Goal: Task Accomplishment & Management: Manage account settings

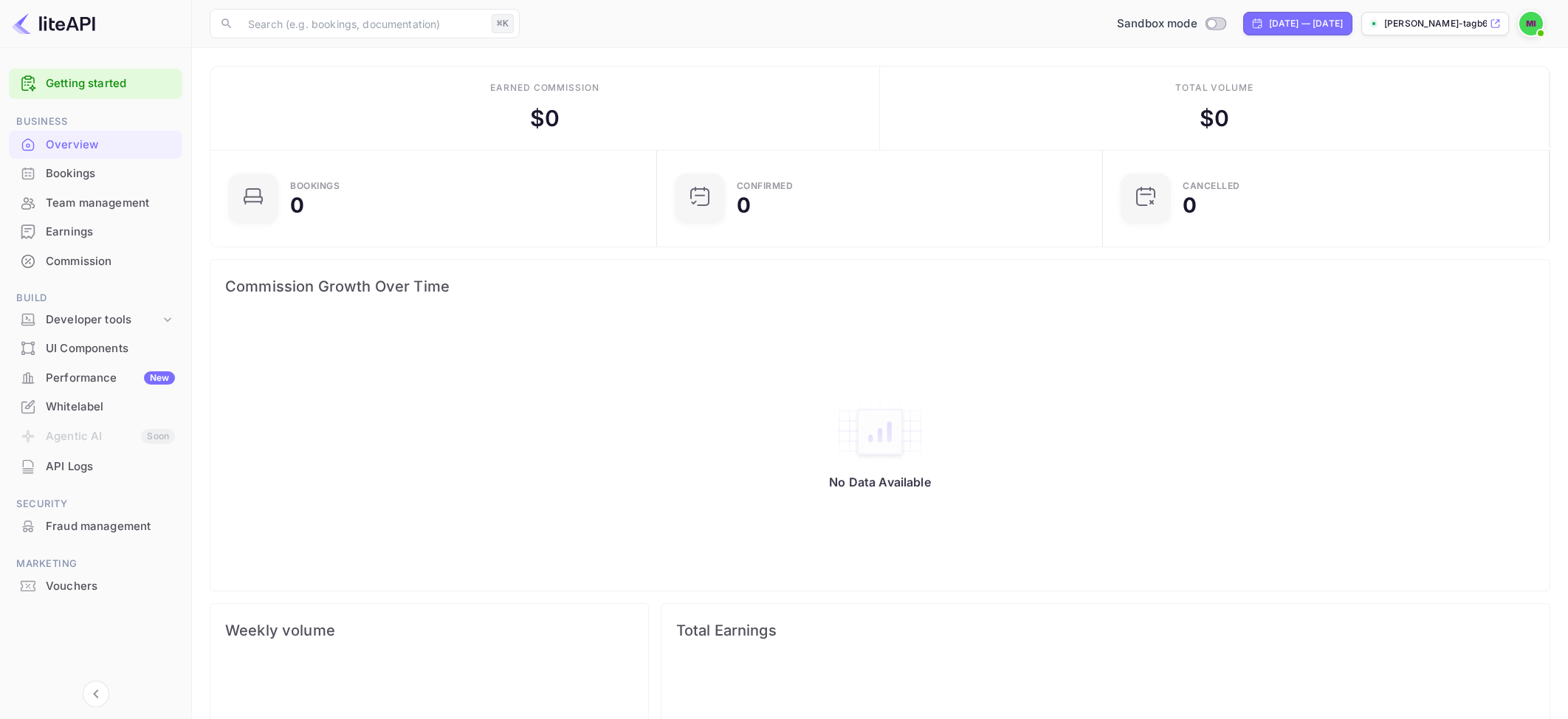
click at [79, 266] on div "Commission" at bounding box center [110, 261] width 129 height 17
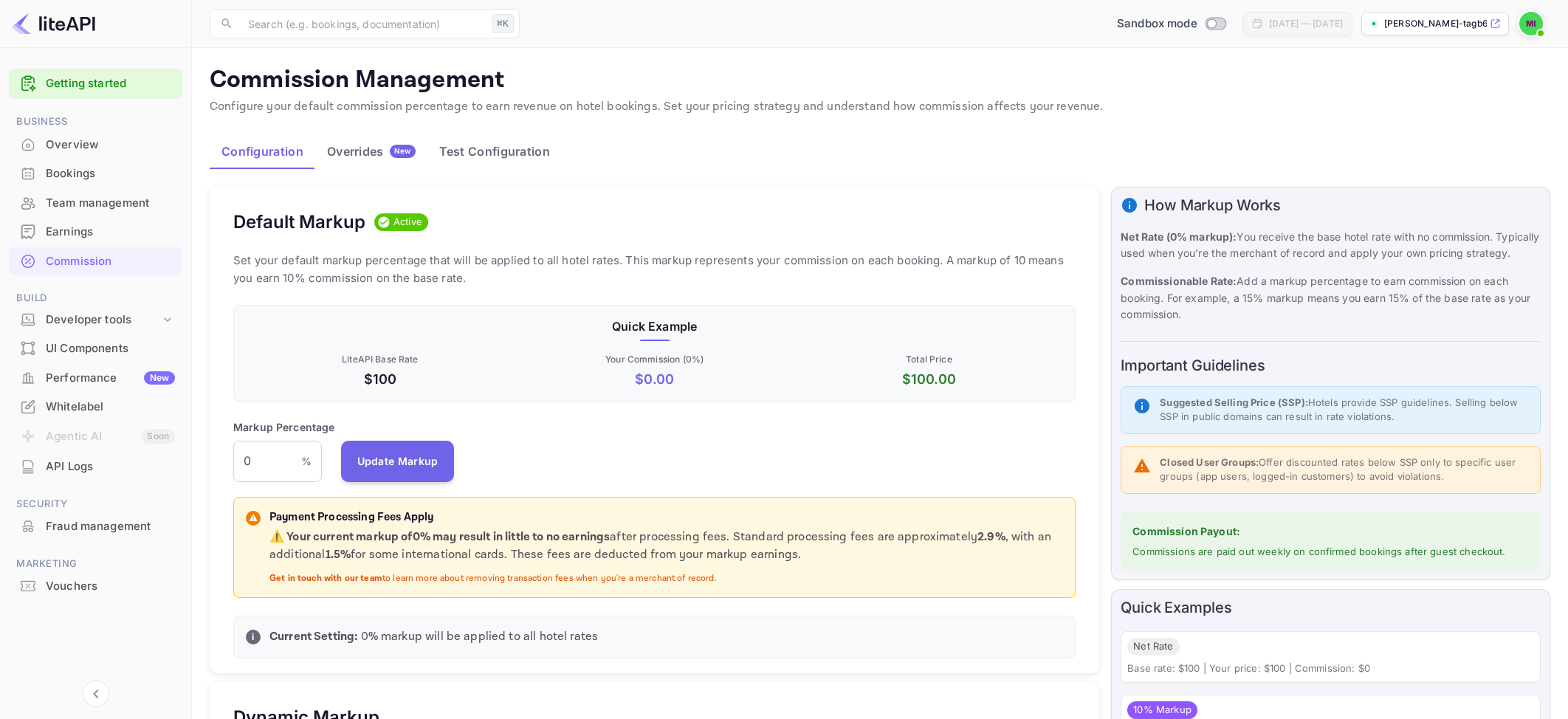
scroll to position [12, 11]
click at [287, 468] on input "0" at bounding box center [267, 461] width 68 height 41
type input "1.5"
click at [523, 441] on div "Markup Percentage 1.5 % ​ Update Markup" at bounding box center [654, 450] width 842 height 62
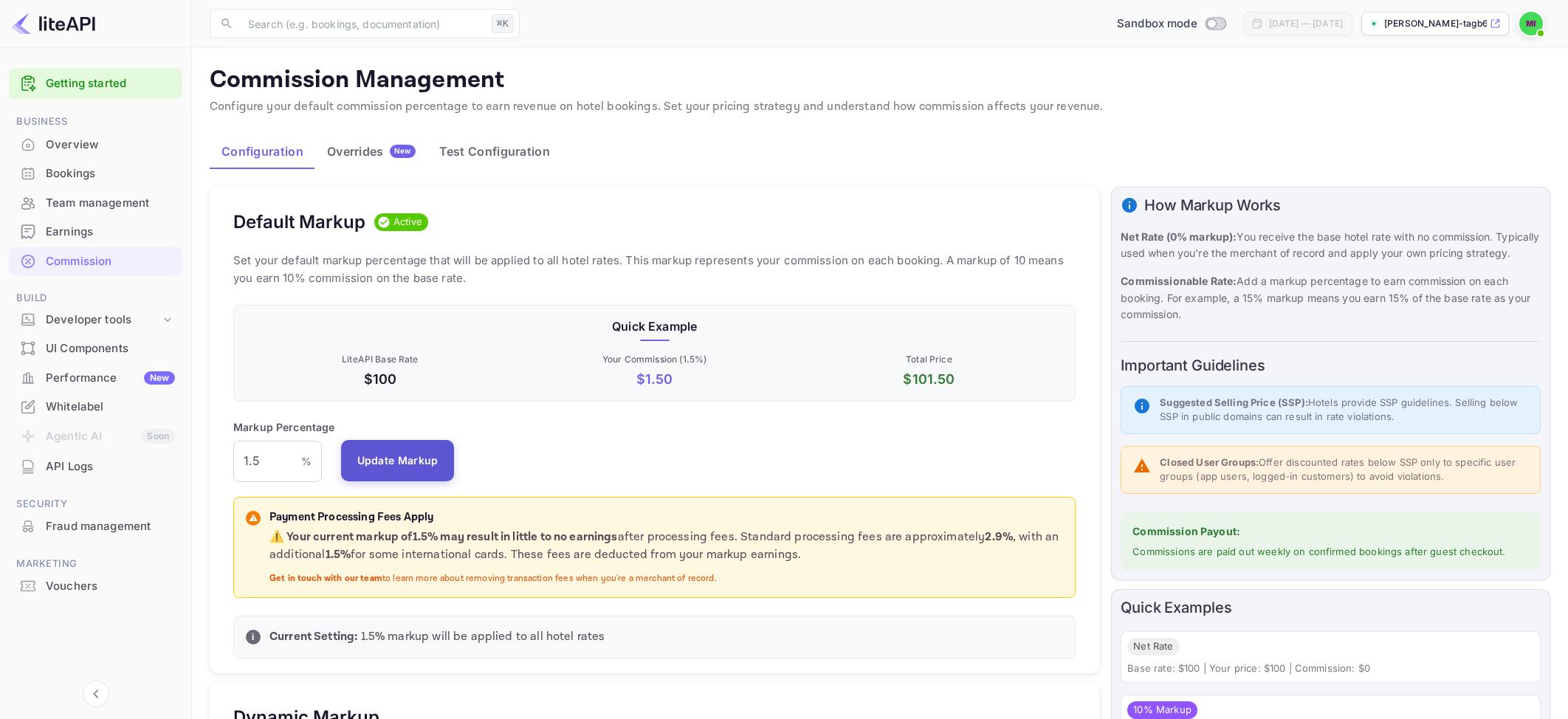
click at [378, 452] on button "Update Markup" at bounding box center [398, 460] width 113 height 41
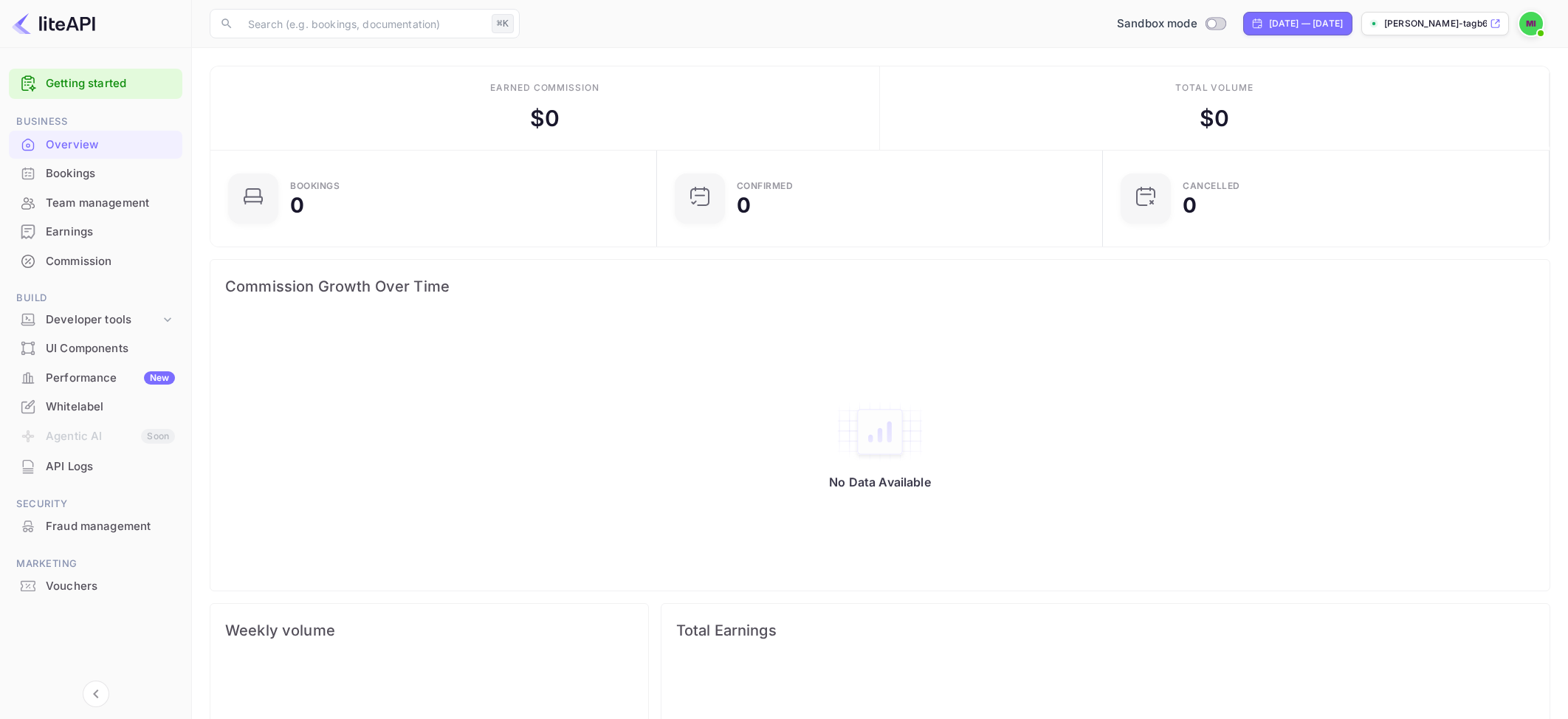
click at [90, 571] on span "Marketing" at bounding box center [95, 565] width 173 height 16
click at [87, 579] on div "Vouchers" at bounding box center [110, 586] width 129 height 17
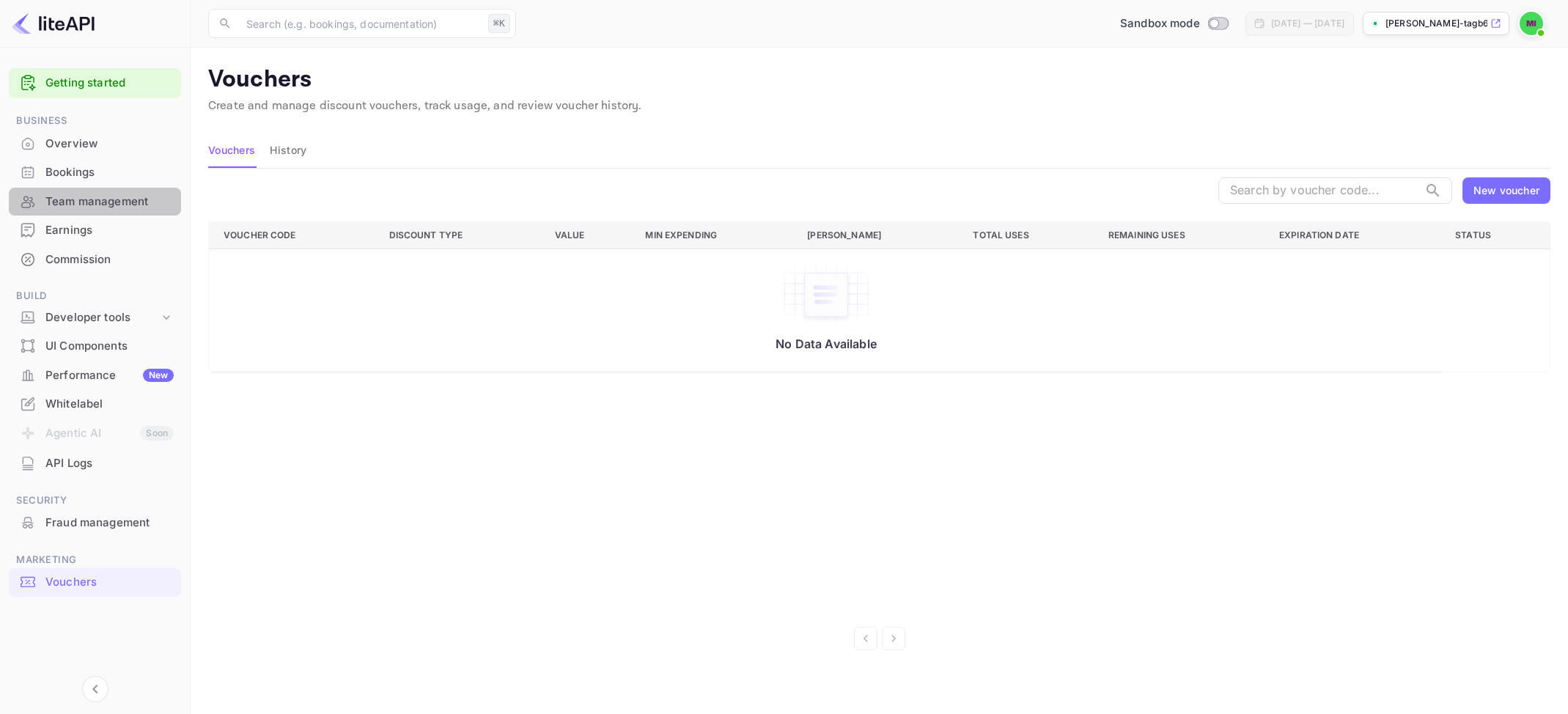
click at [95, 207] on div "Team management" at bounding box center [109, 202] width 128 height 17
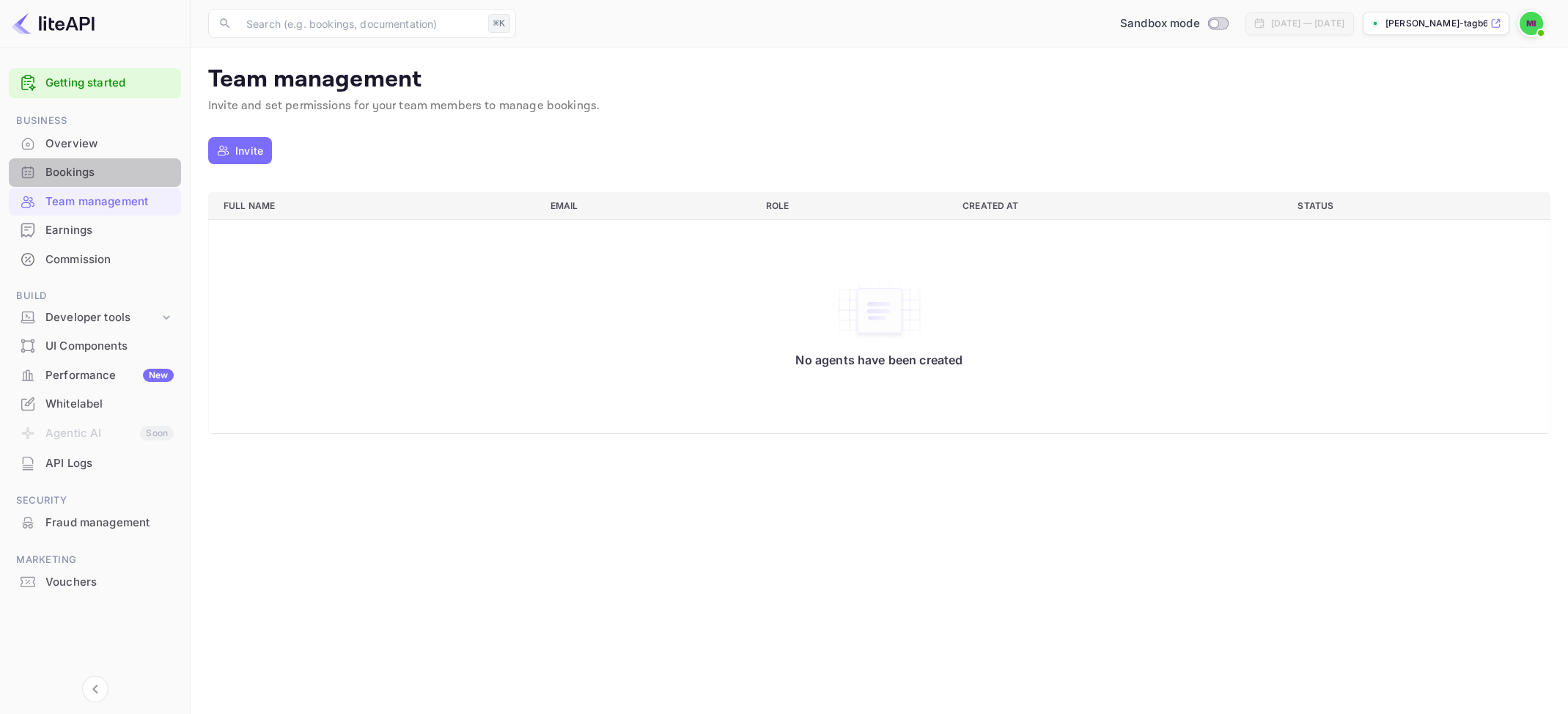
click at [90, 180] on div "Bookings" at bounding box center [109, 172] width 128 height 17
